Goal: Check status: Check status

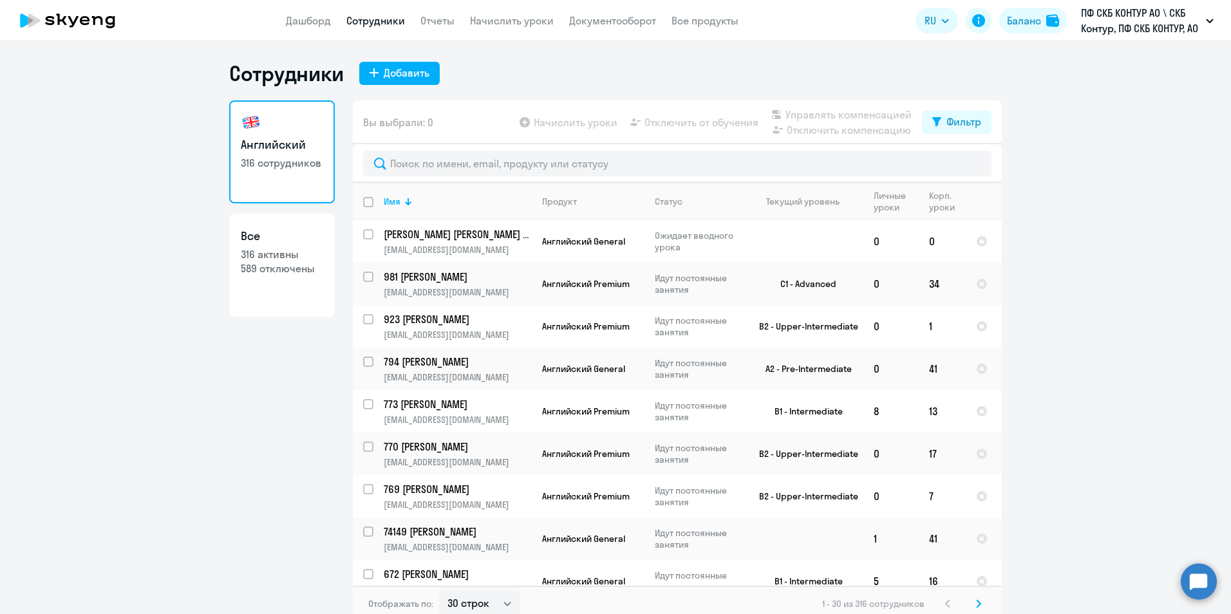
select select "30"
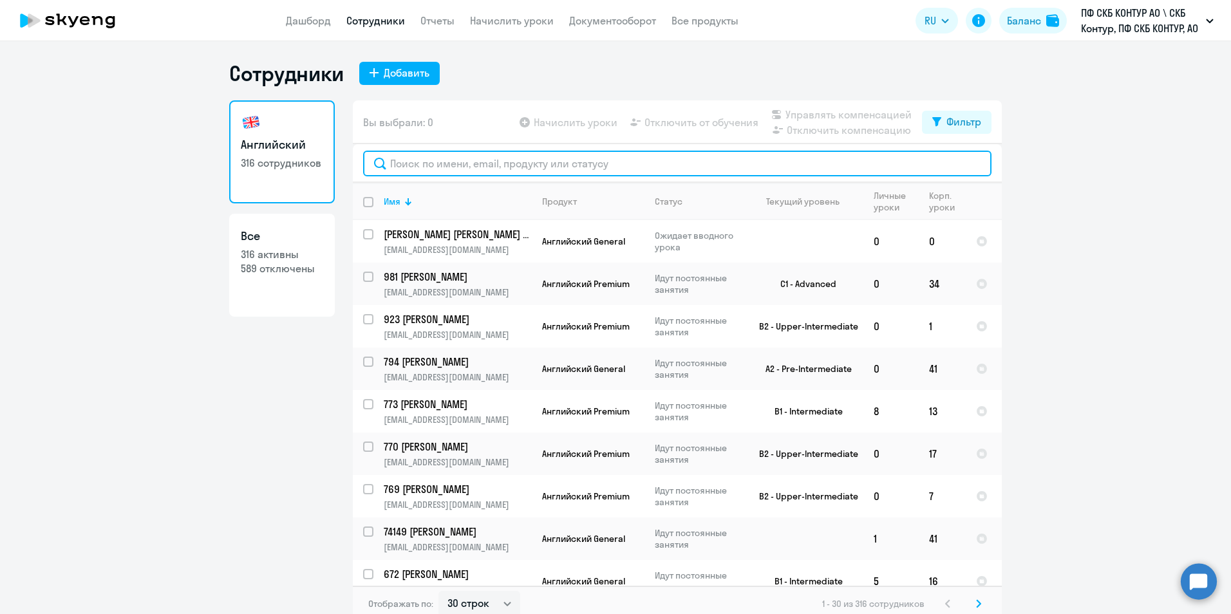
click at [411, 162] on input "text" at bounding box center [677, 164] width 628 height 26
paste input "46075"
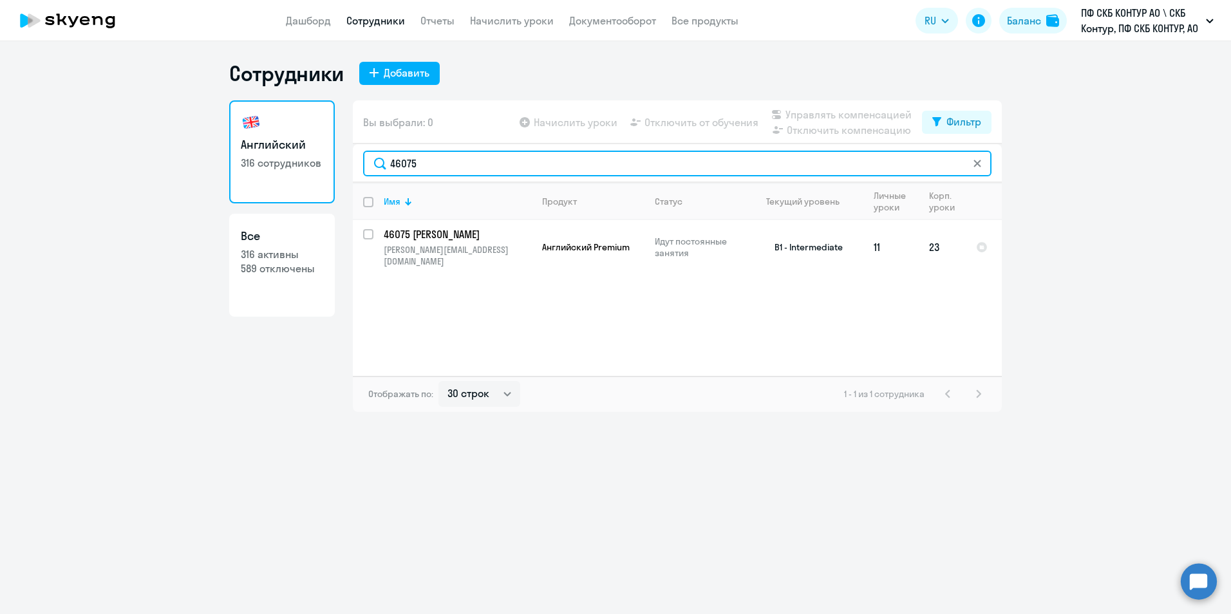
type input "46075"
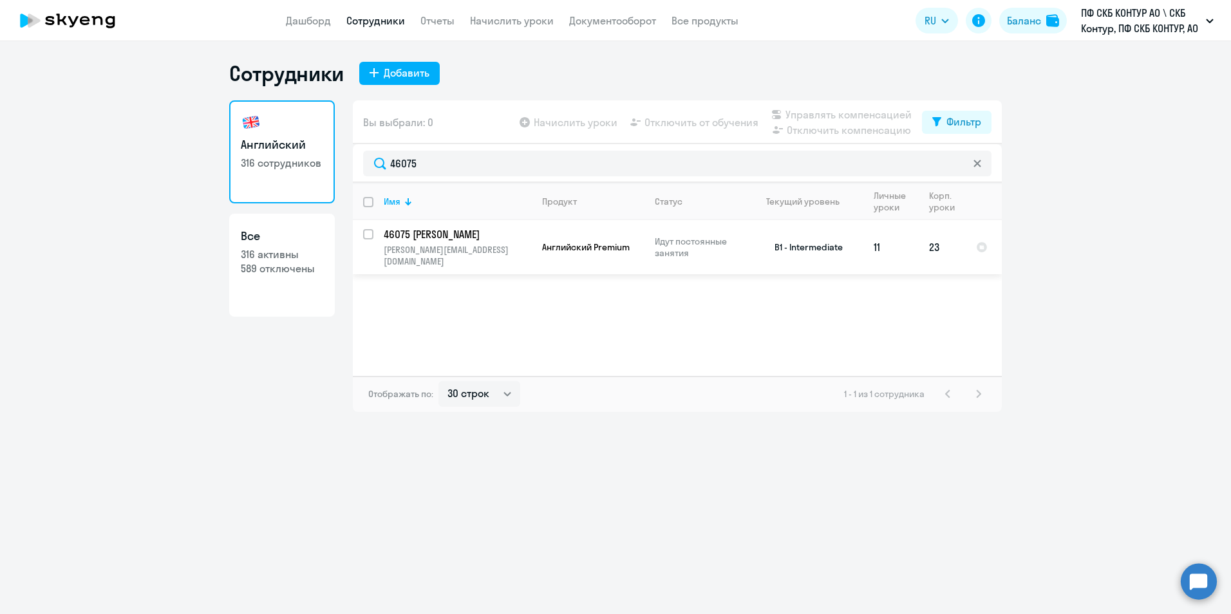
click at [564, 257] on td "Английский Premium" at bounding box center [588, 247] width 113 height 54
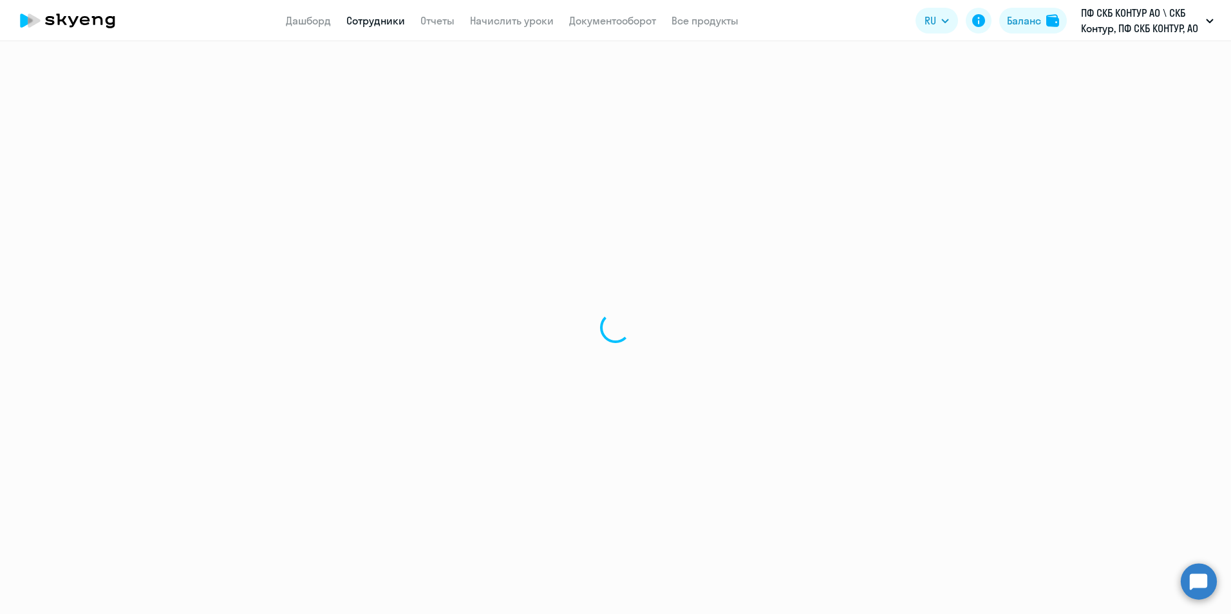
select select "english"
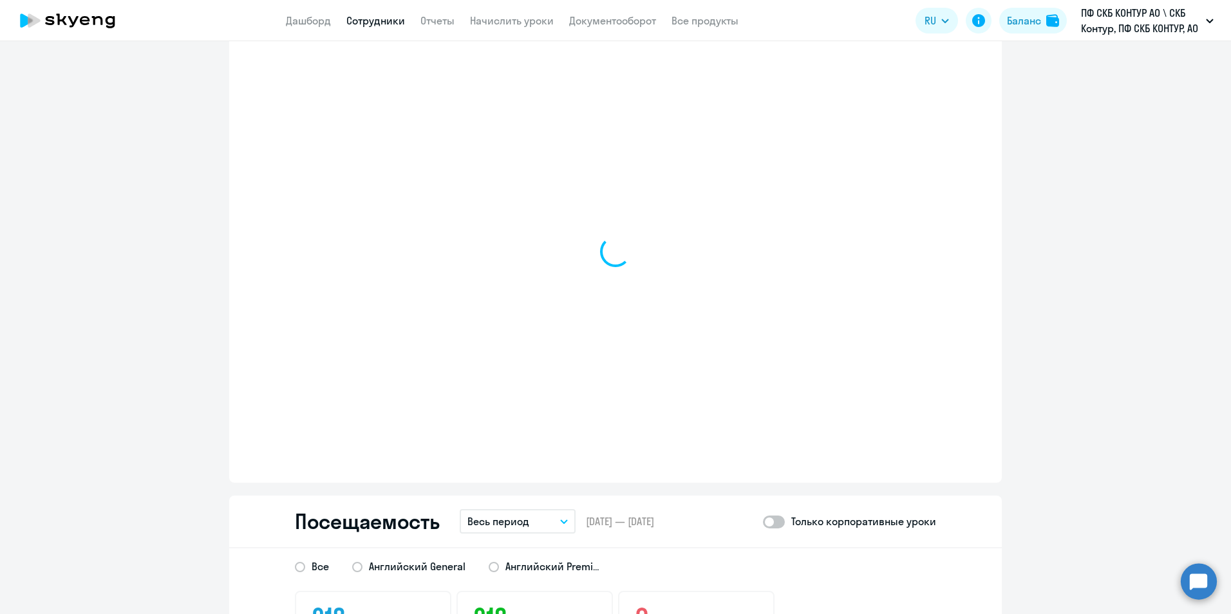
scroll to position [1416, 0]
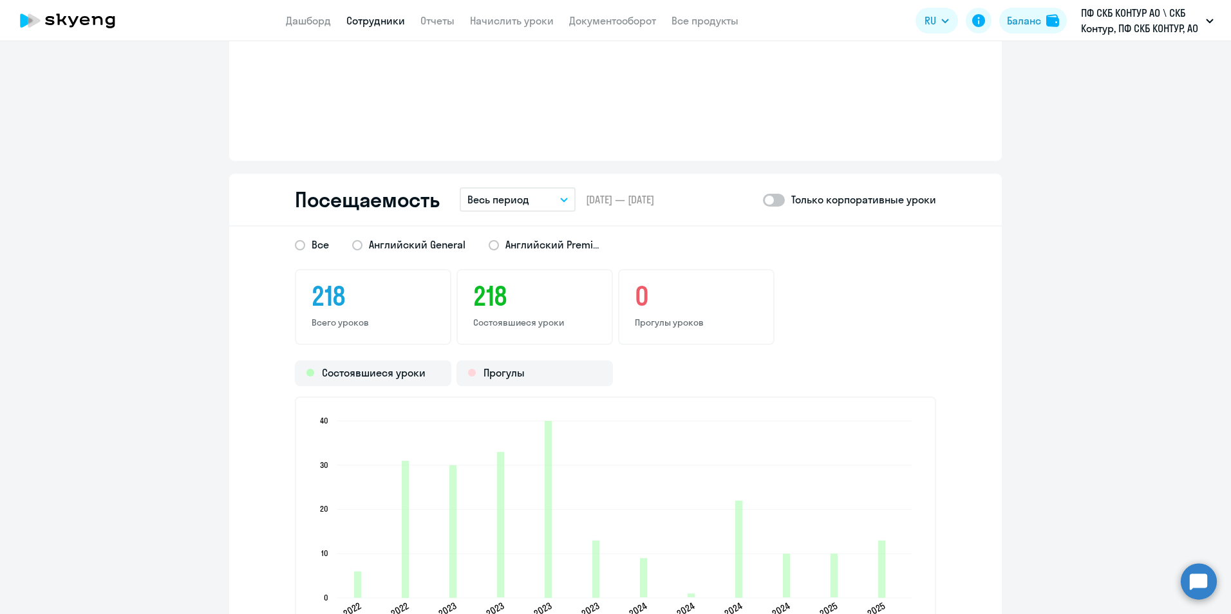
click at [550, 198] on button "Весь период" at bounding box center [518, 199] width 116 height 24
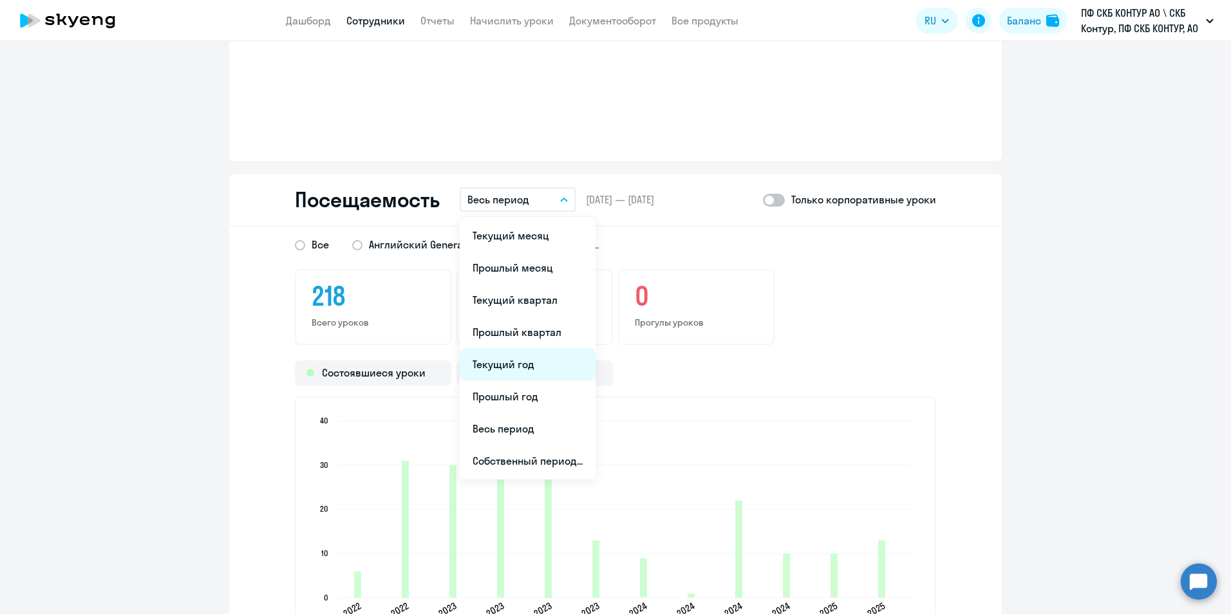
click at [527, 372] on li "Текущий год" at bounding box center [528, 364] width 136 height 32
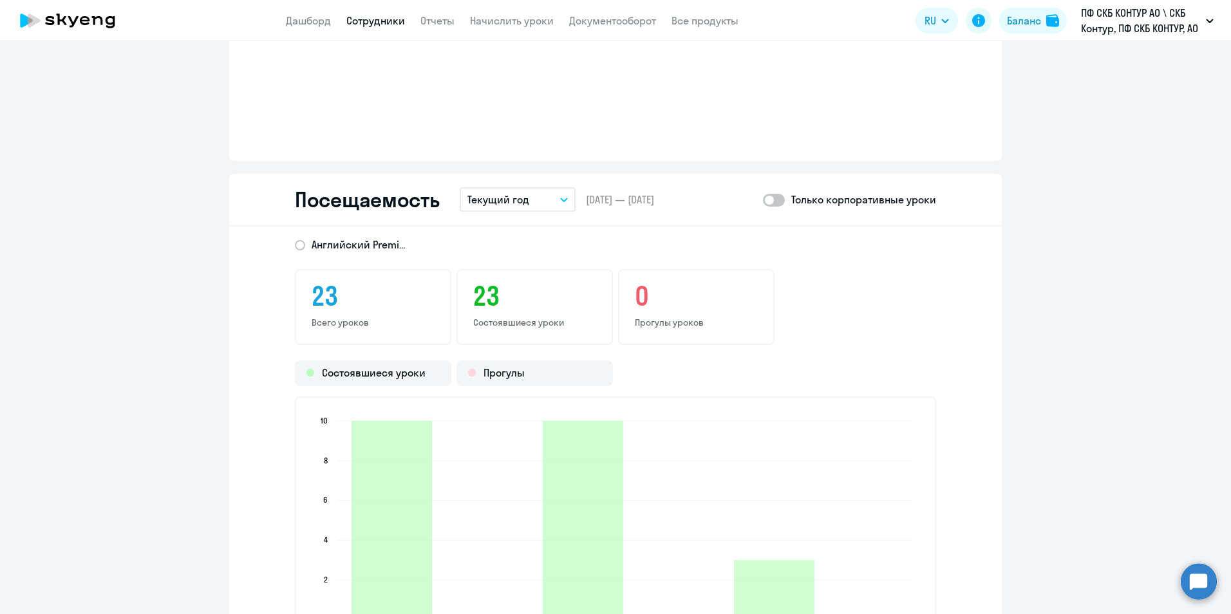
click at [776, 201] on span at bounding box center [774, 200] width 22 height 13
click at [763, 200] on input "checkbox" at bounding box center [762, 200] width 1 height 1
checkbox input "true"
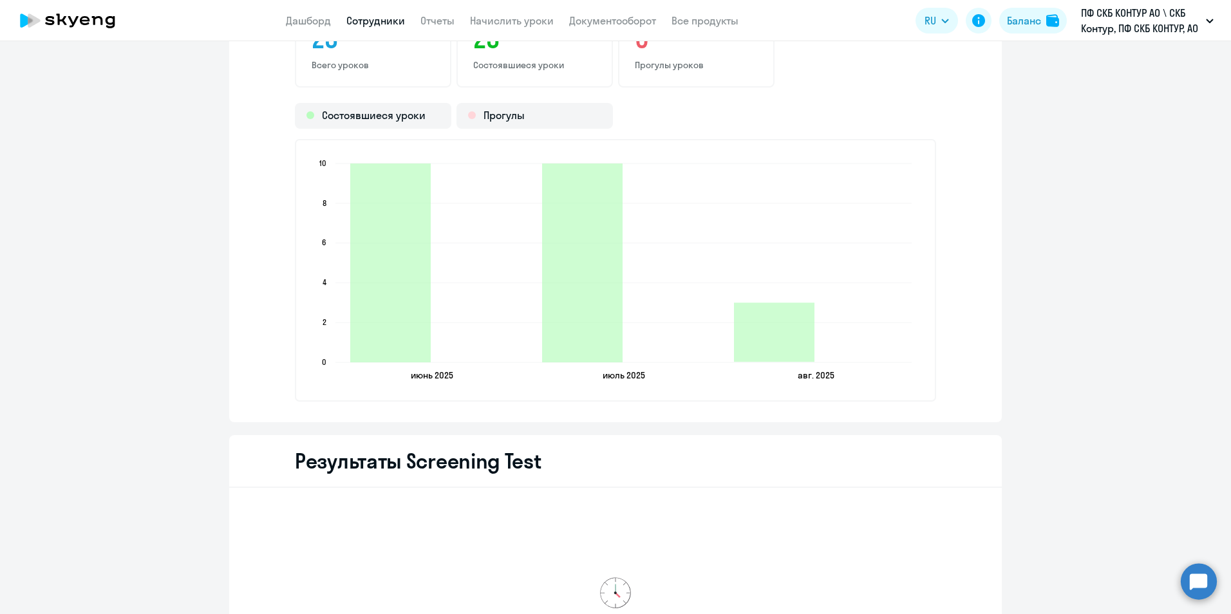
scroll to position [1674, 0]
